Goal: Check status: Check status

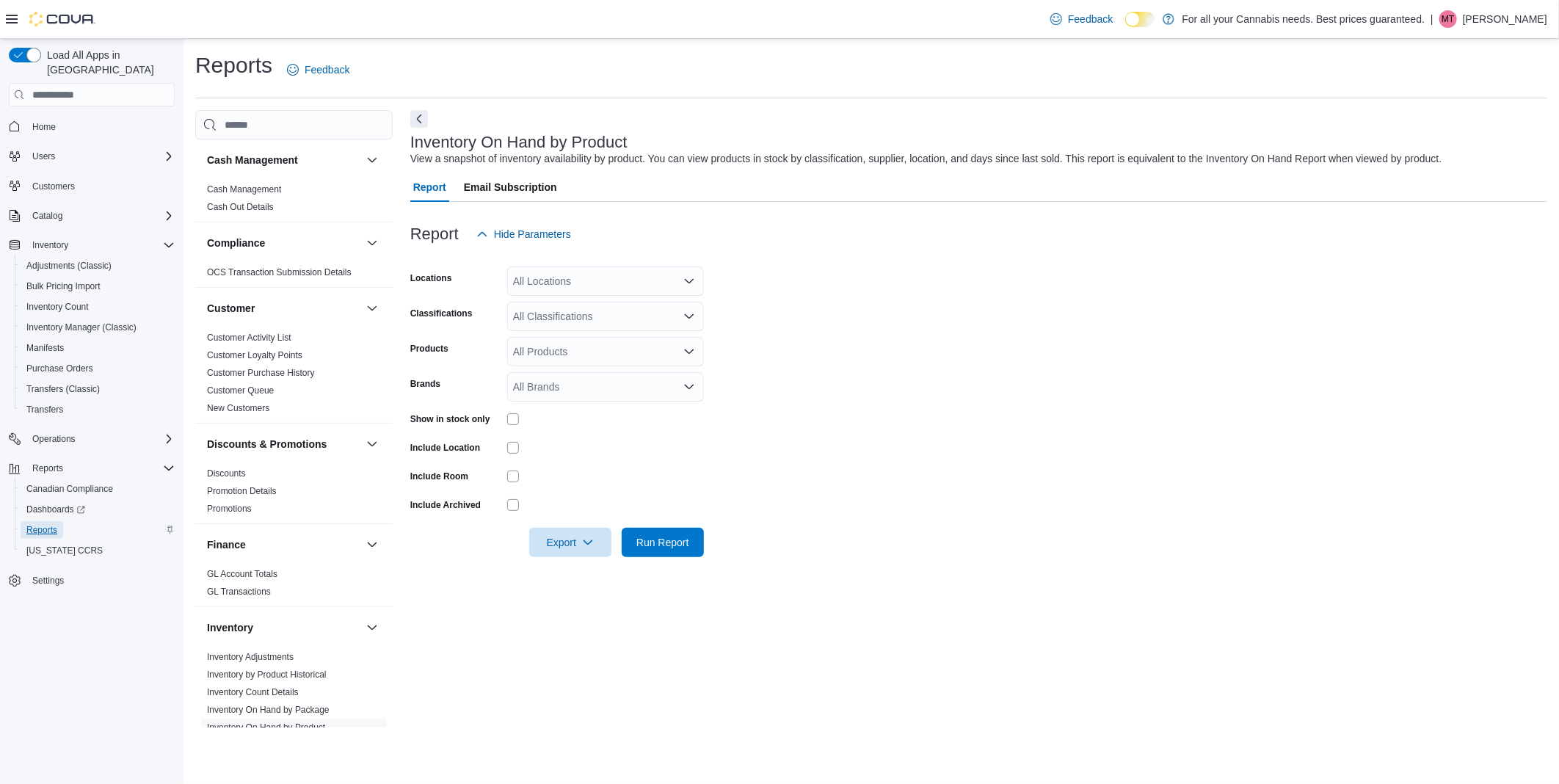
click at [47, 524] on span "Reports" at bounding box center [42, 530] width 31 height 12
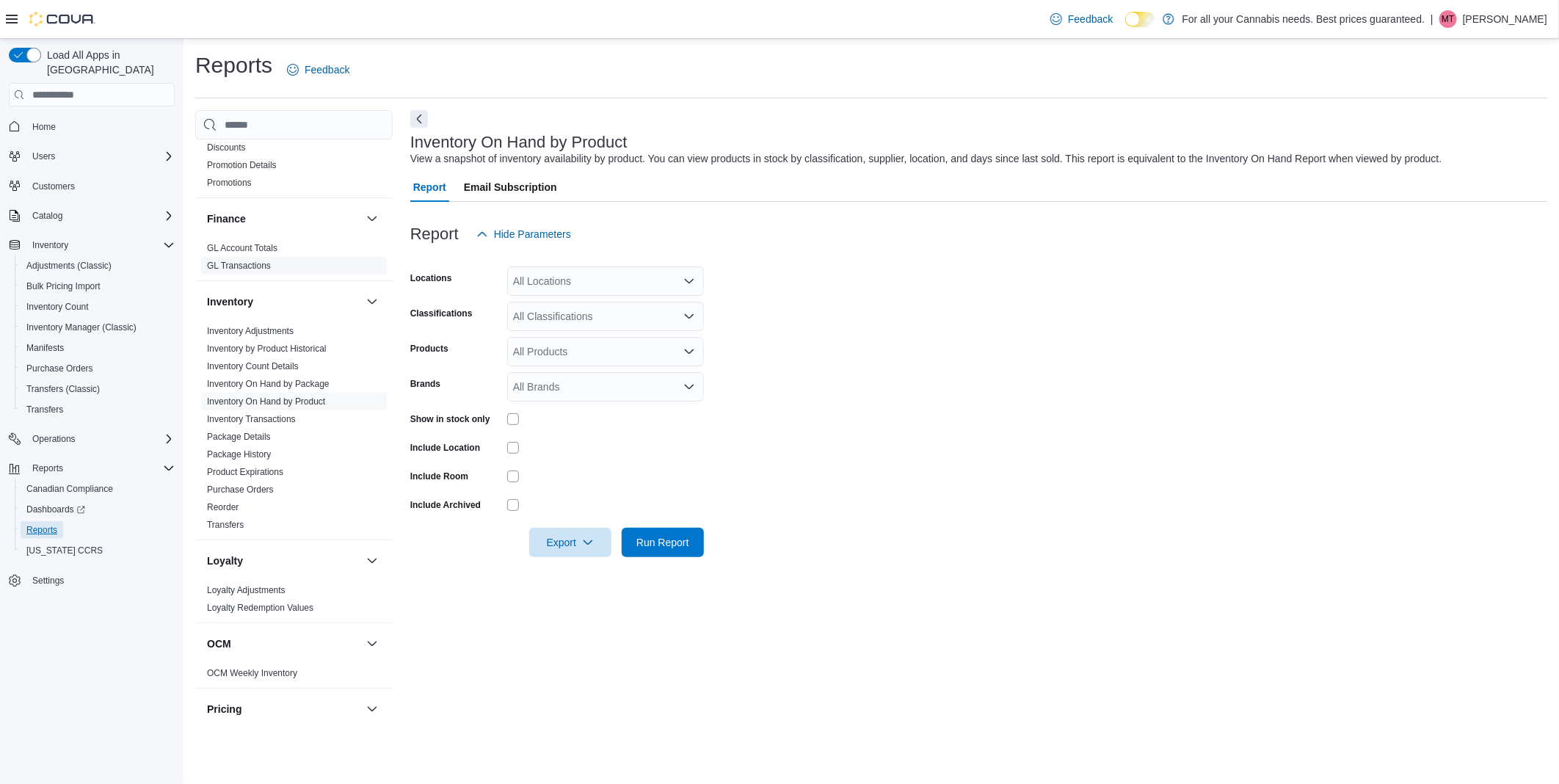
scroll to position [734, 0]
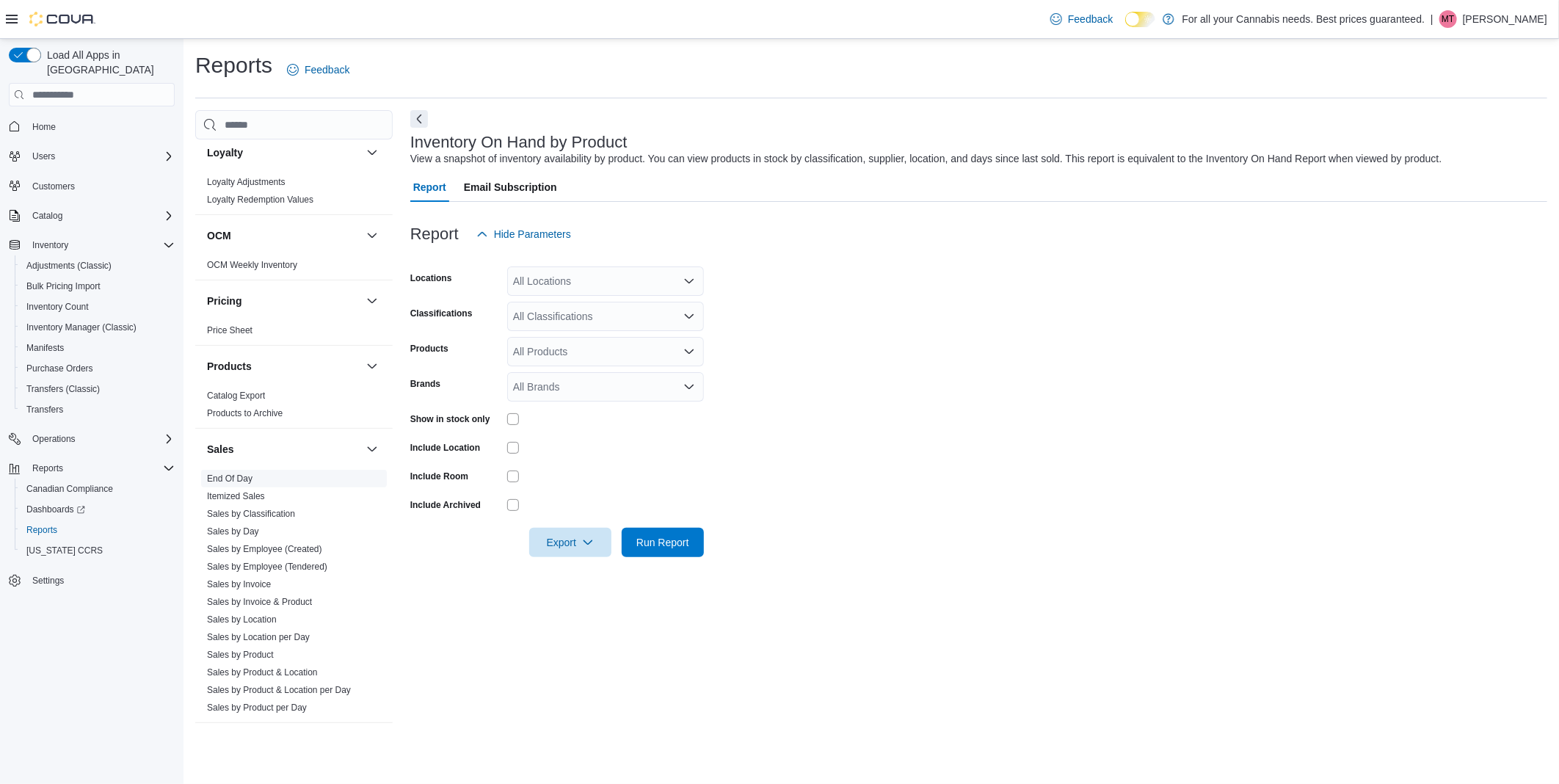
click at [243, 479] on link "End Of Day" at bounding box center [229, 478] width 45 height 11
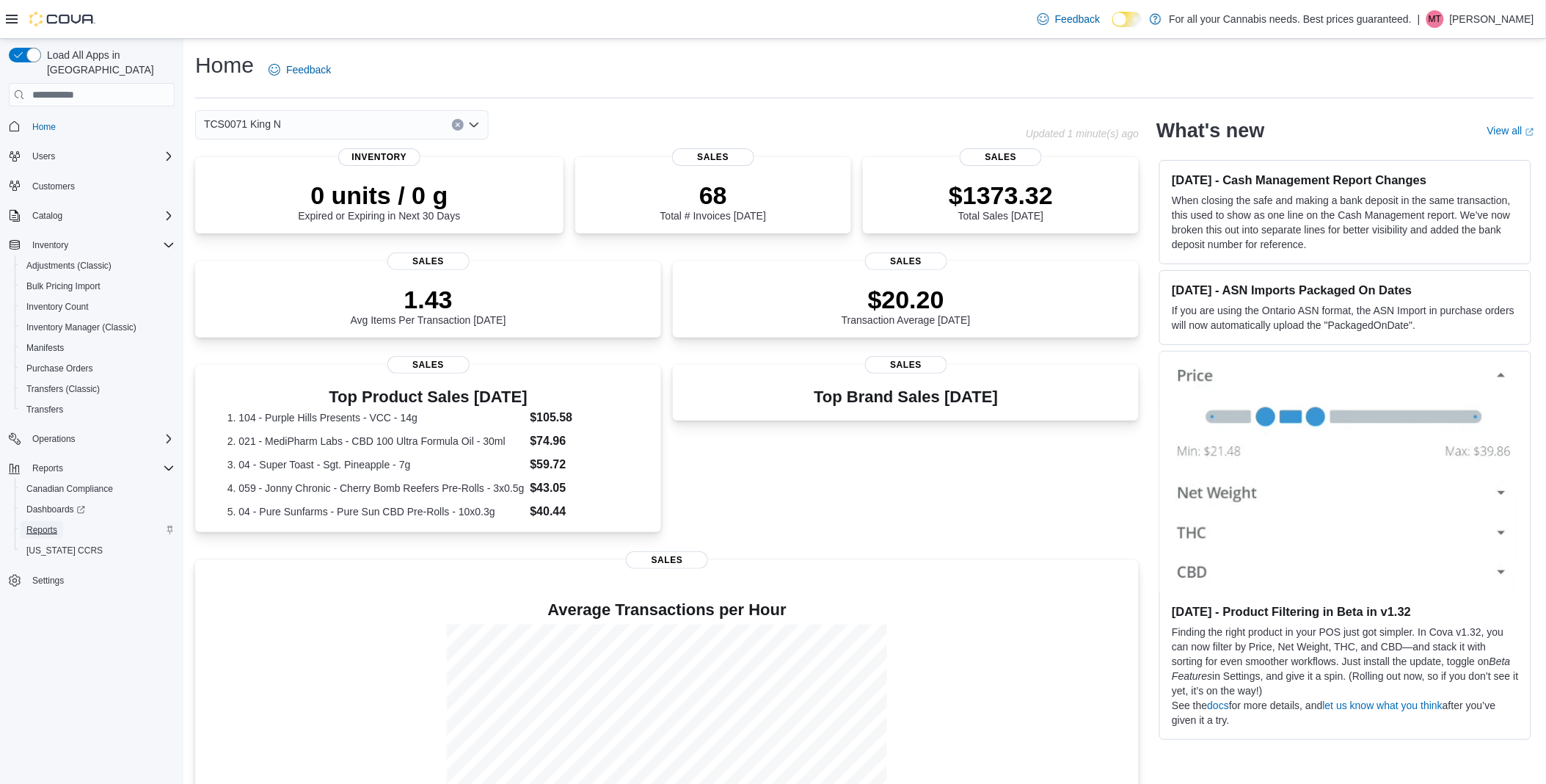
click at [47, 524] on span "Reports" at bounding box center [42, 530] width 31 height 12
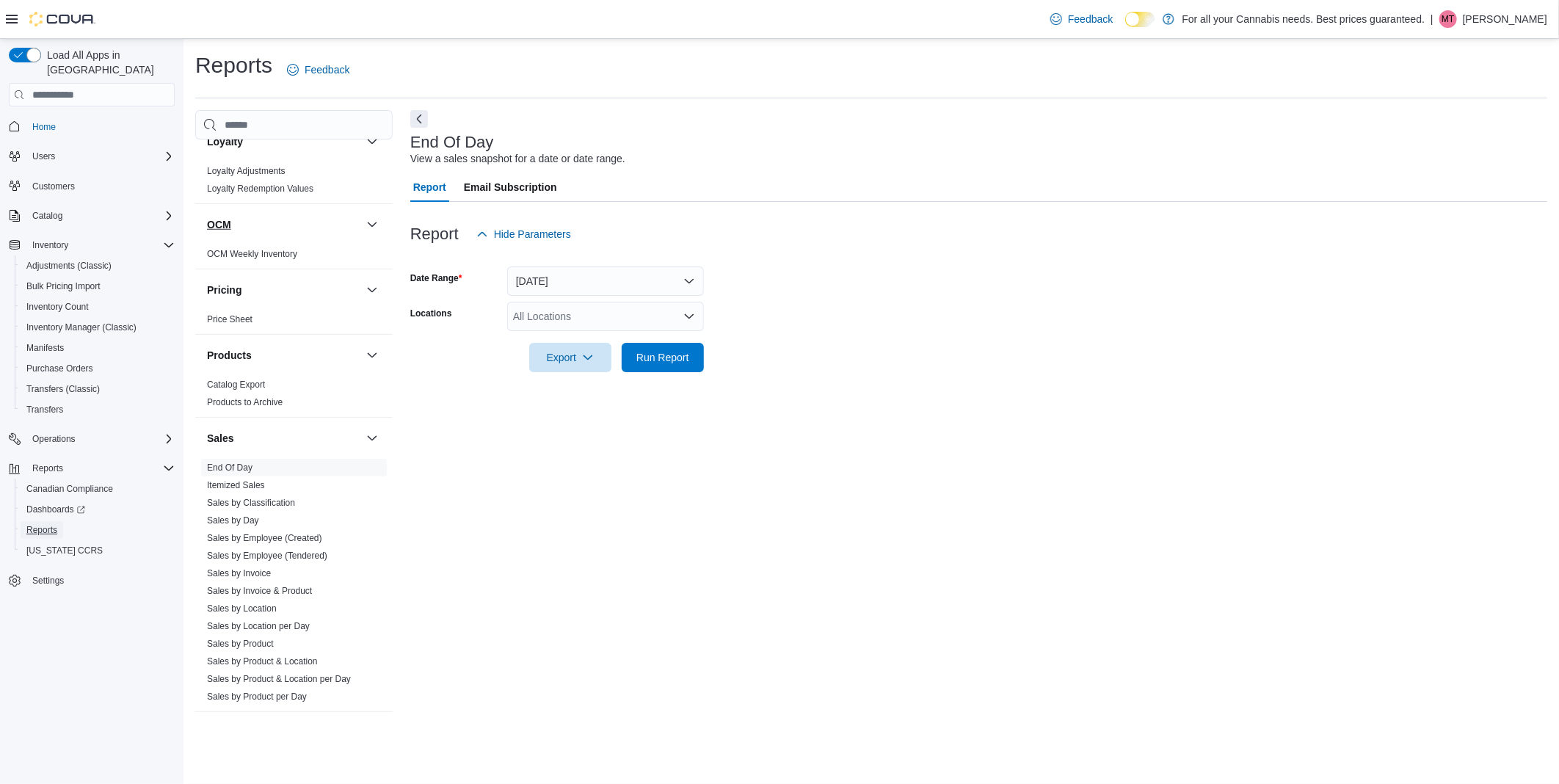
scroll to position [826, 0]
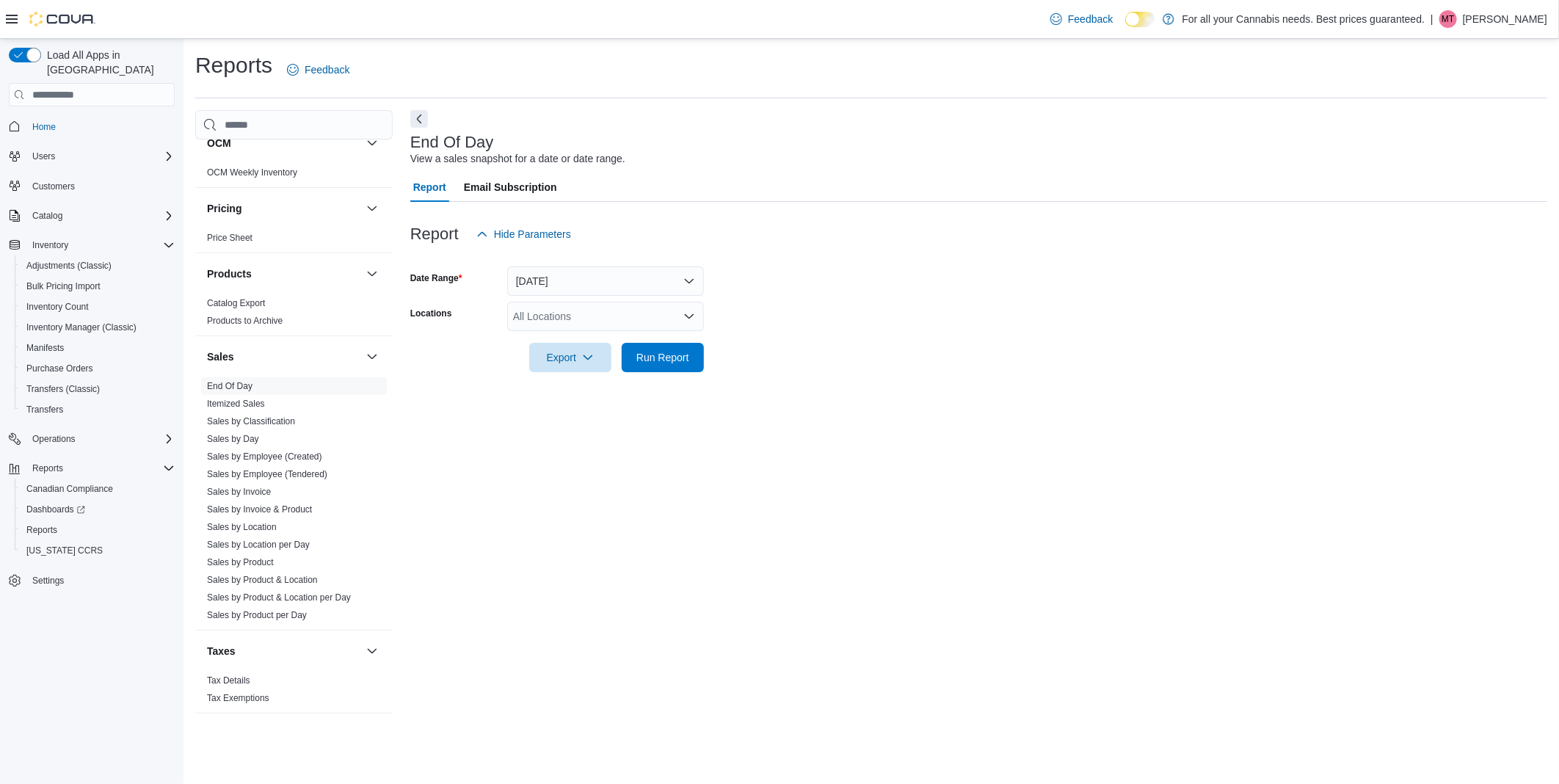
click at [640, 318] on div "All Locations" at bounding box center [606, 316] width 197 height 29
type input "**"
click at [621, 338] on span "TCS0071 King N" at bounding box center [584, 341] width 77 height 14
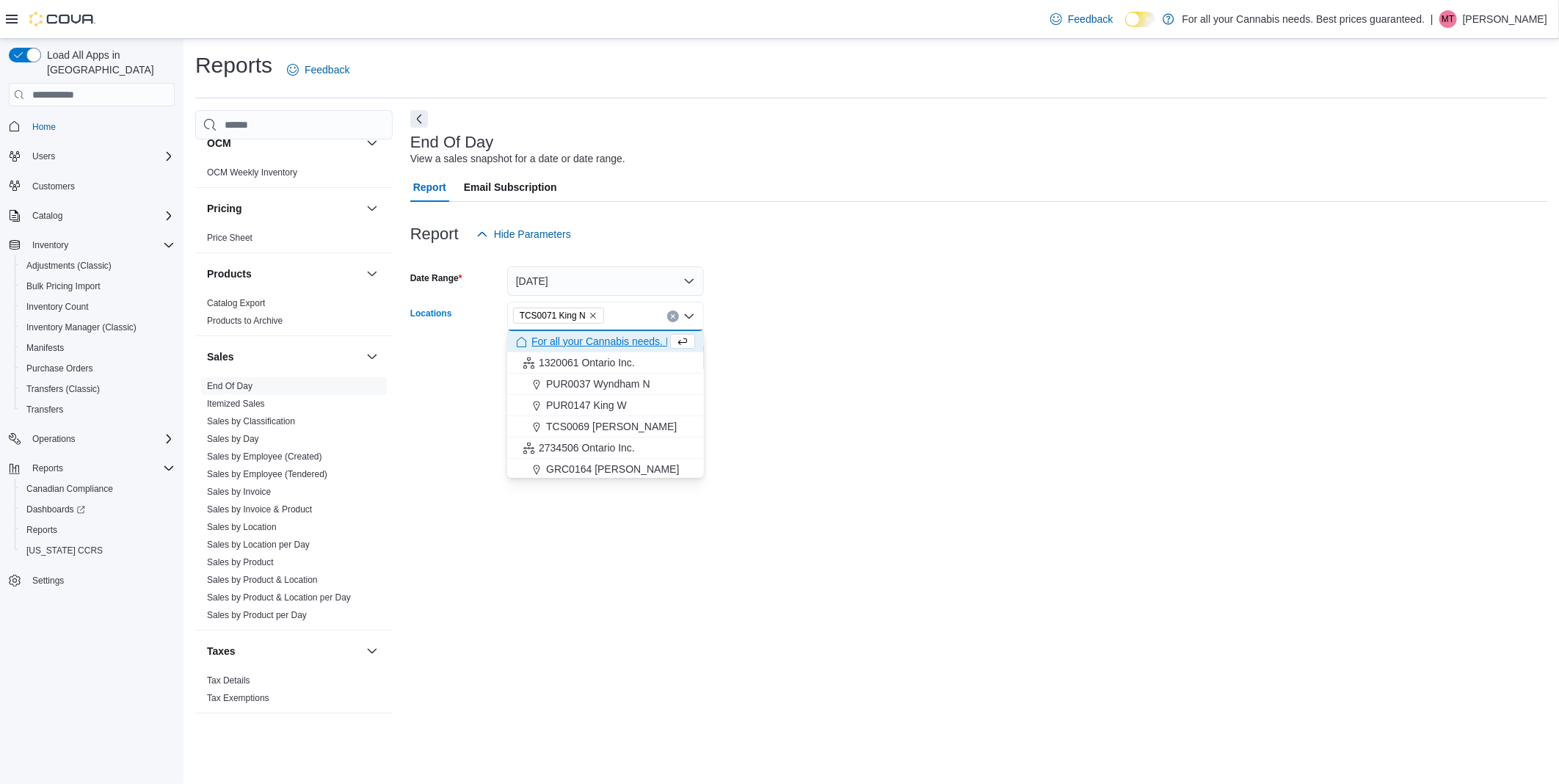
click at [1003, 338] on div at bounding box center [978, 337] width 1137 height 12
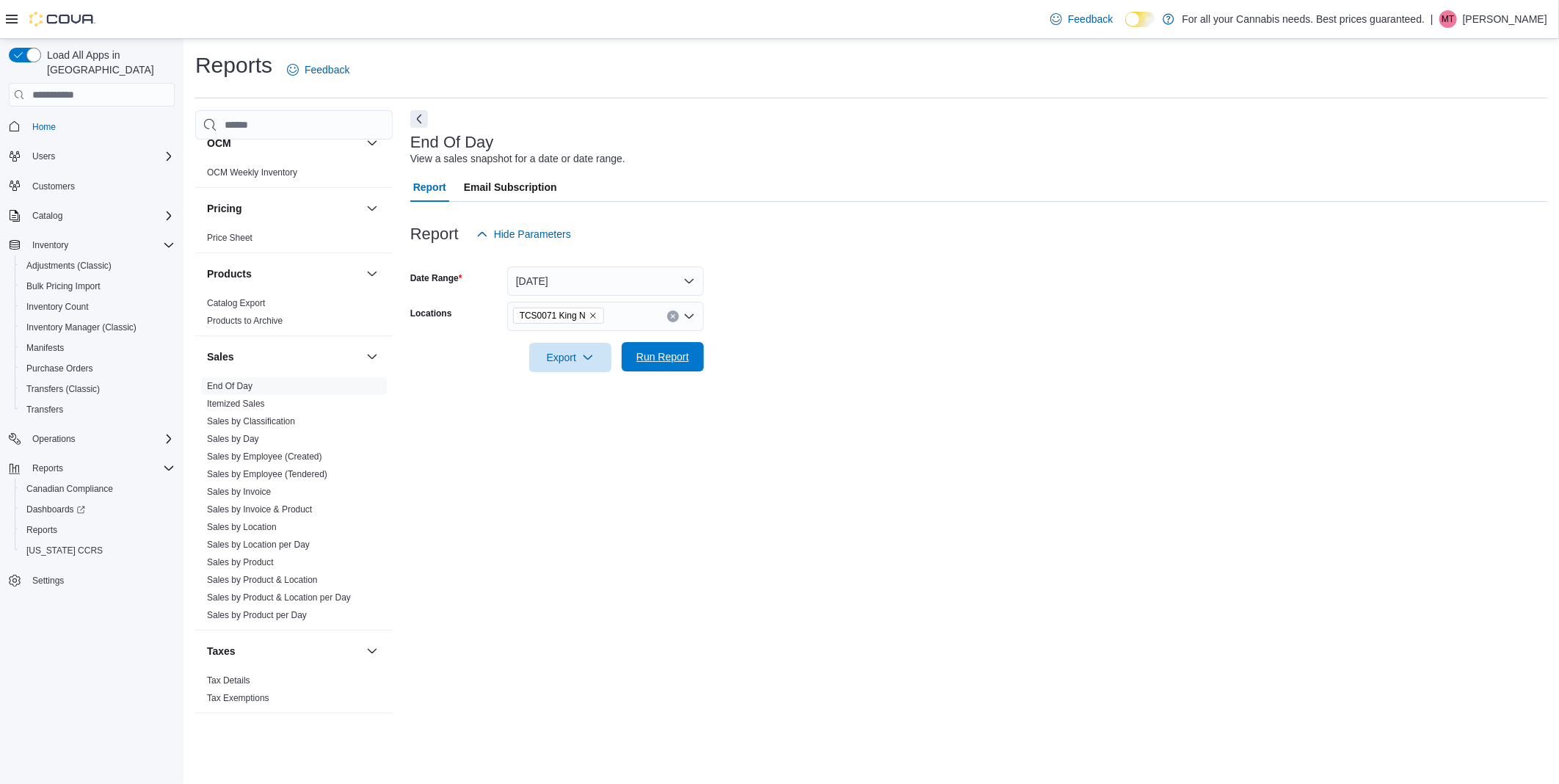
click at [638, 362] on span "Run Report" at bounding box center [663, 356] width 53 height 14
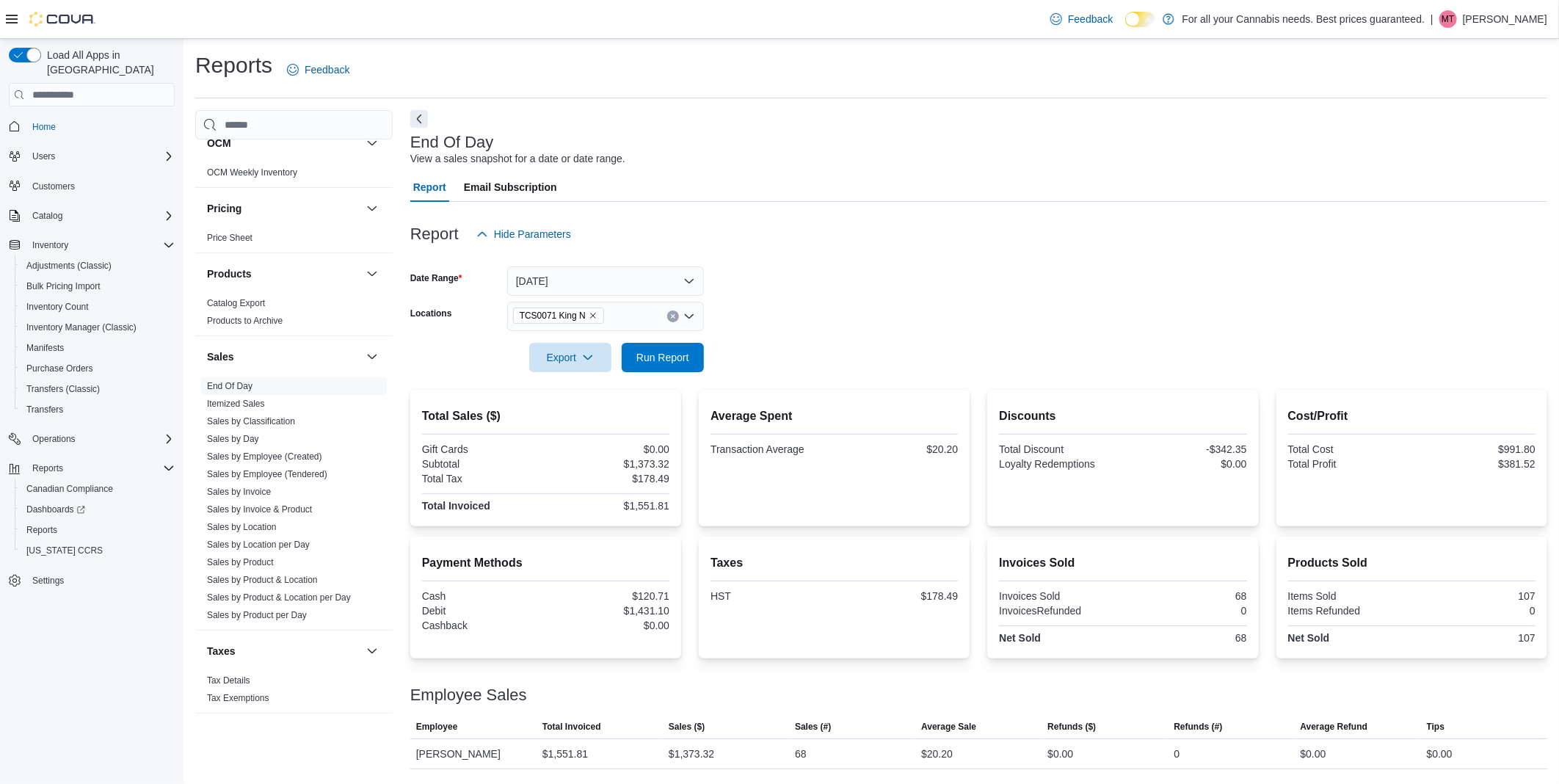
click at [497, 387] on div at bounding box center [978, 380] width 1137 height 17
click at [421, 537] on div "Payment Methods Cash $120.71 Debit $1,431.10 Cashback $0.00" at bounding box center [546, 598] width 270 height 122
